Goal: Navigation & Orientation: Find specific page/section

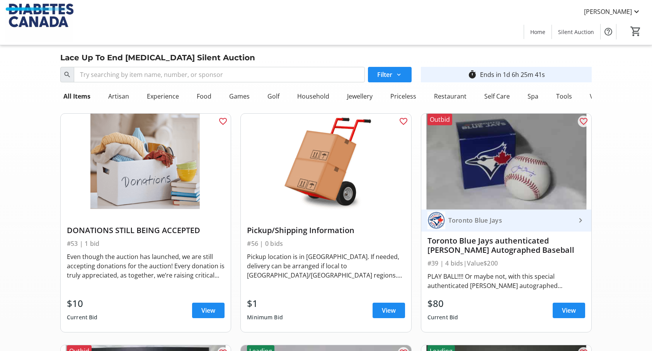
scroll to position [4235, 0]
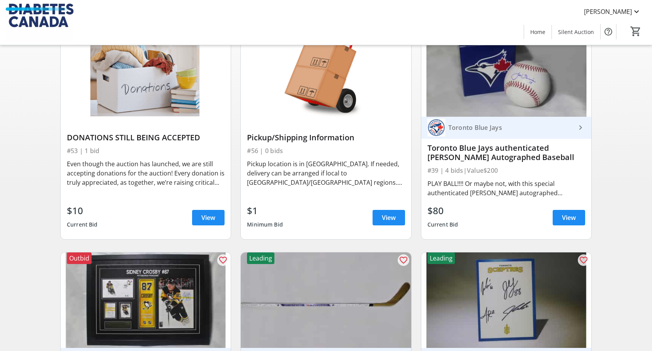
scroll to position [77, 0]
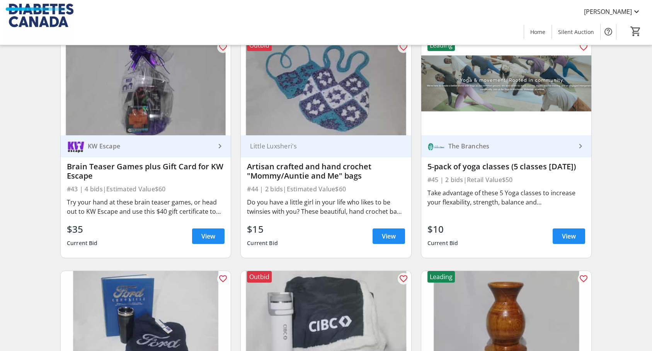
scroll to position [3737, 0]
